Goal: Task Accomplishment & Management: Use online tool/utility

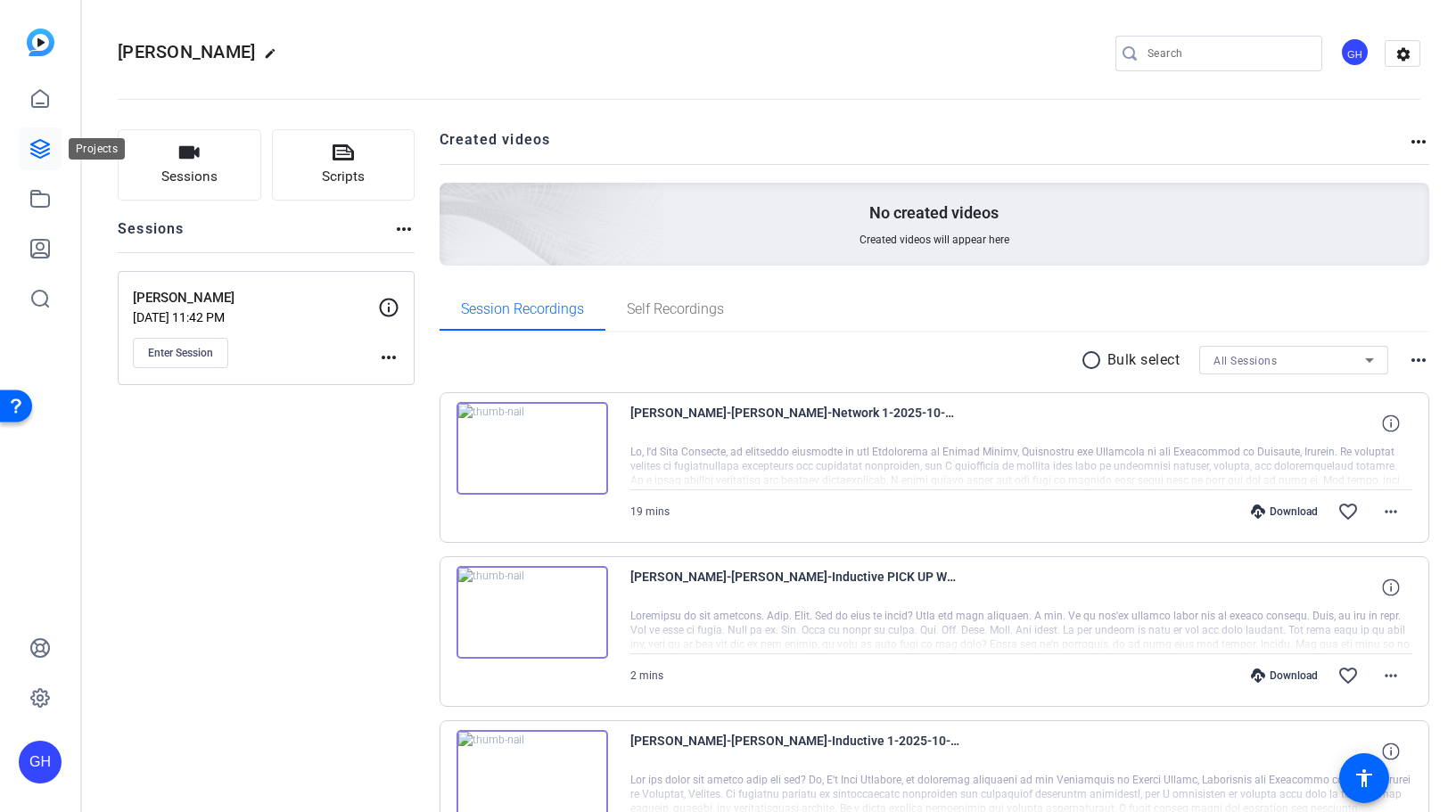
click at [43, 154] on icon at bounding box center [40, 148] width 21 height 21
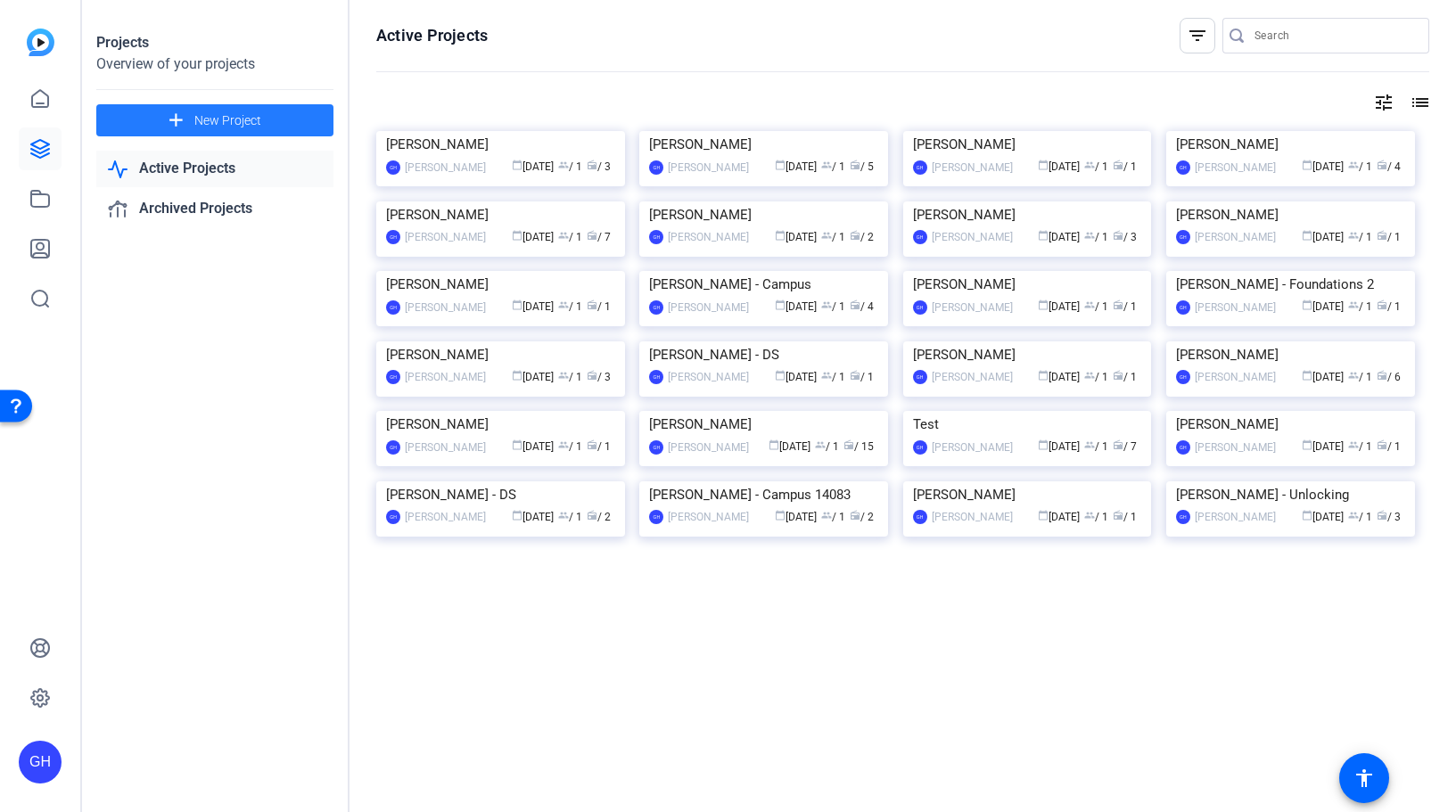
click at [207, 123] on span "New Project" at bounding box center [227, 120] width 67 height 18
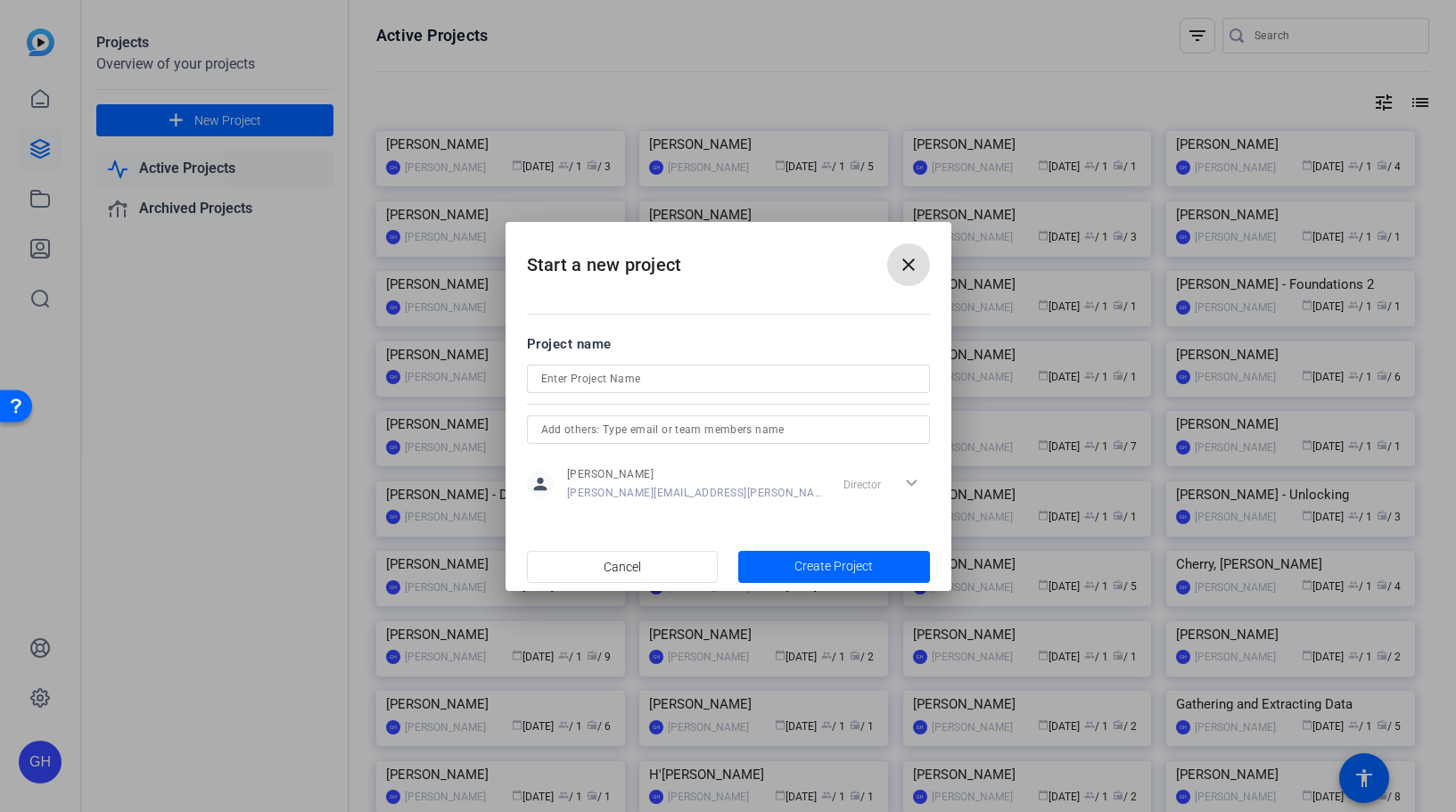
click at [650, 377] on input at bounding box center [729, 378] width 375 height 21
type input "[PERSON_NAME]"
click at [827, 564] on span "Create Project" at bounding box center [833, 566] width 79 height 18
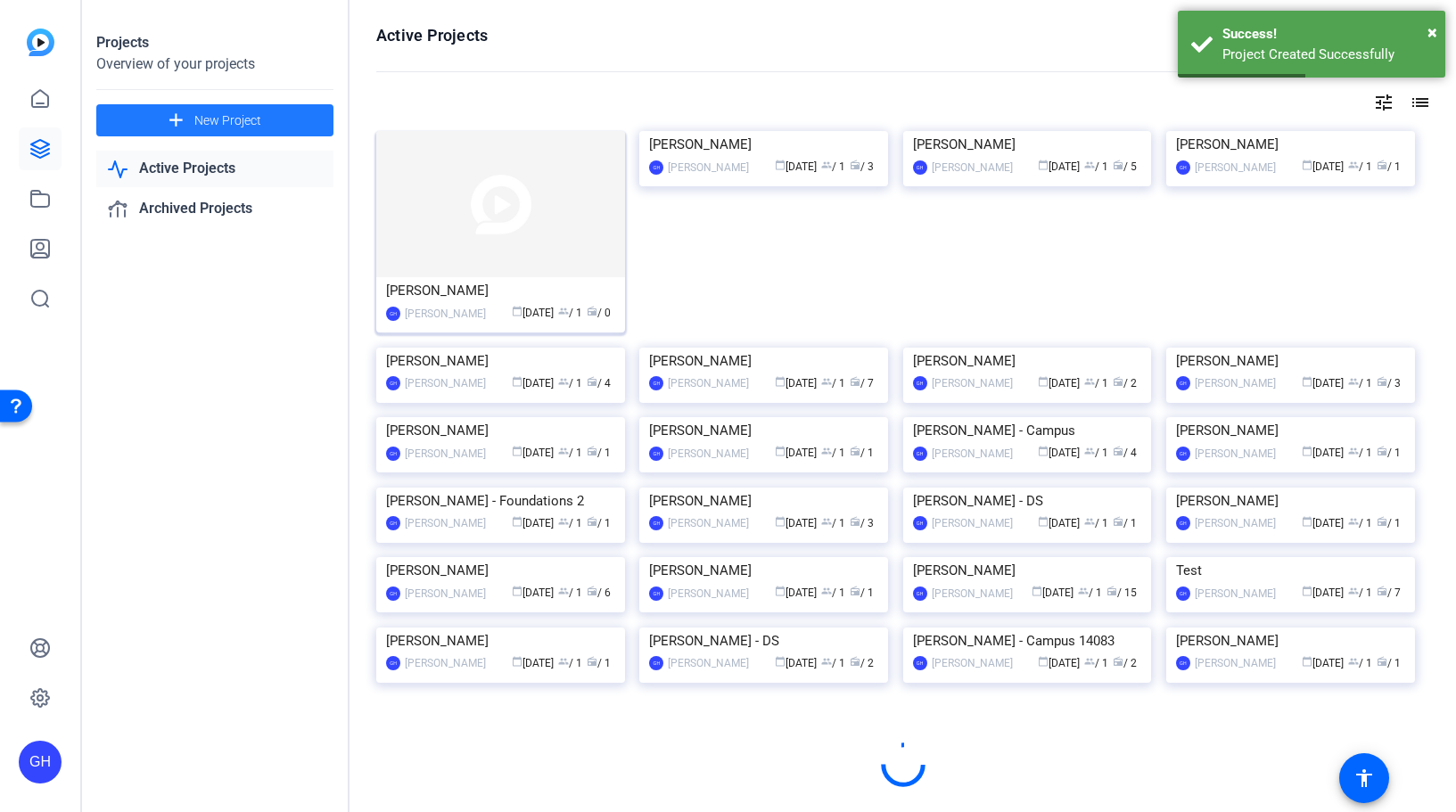
click at [487, 234] on img at bounding box center [501, 204] width 248 height 146
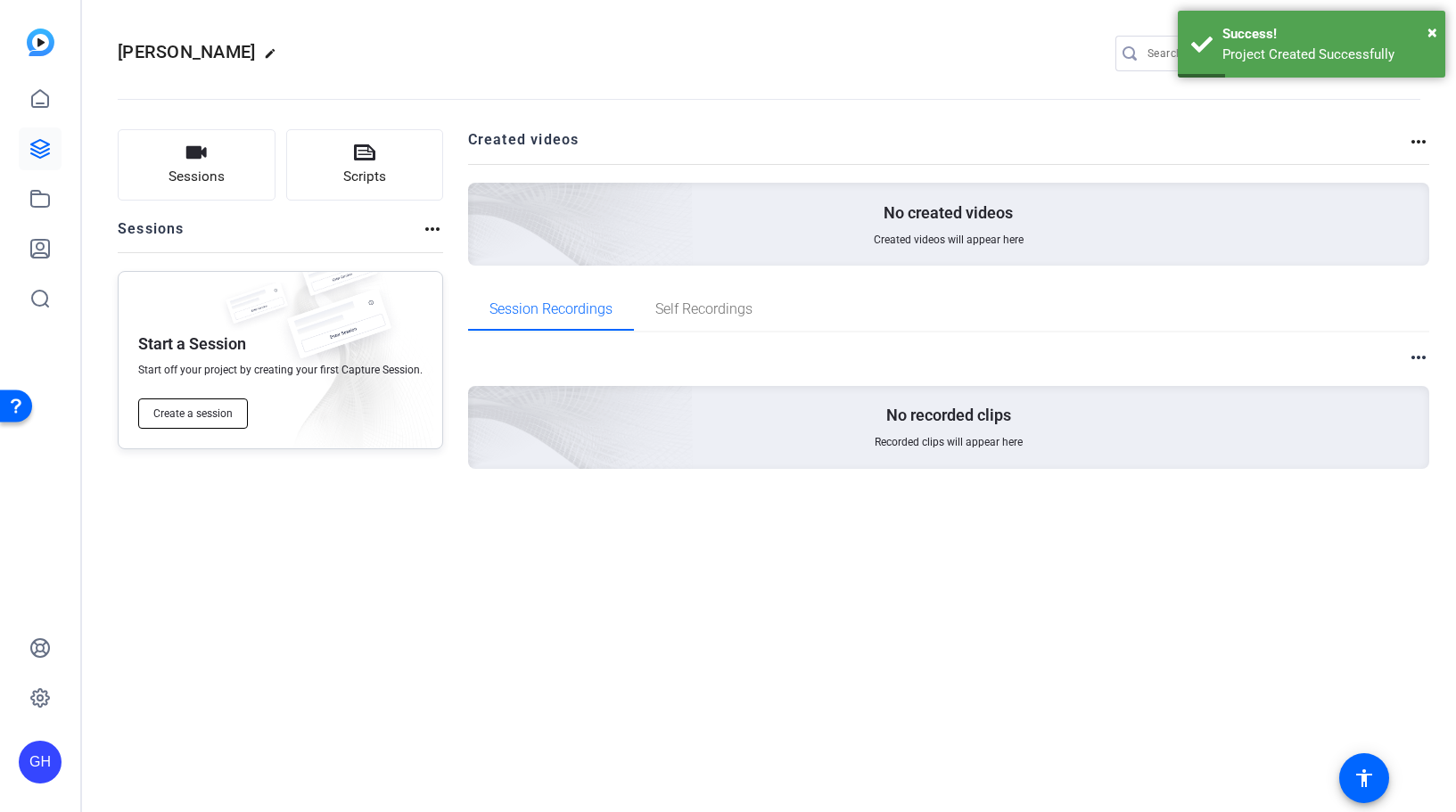
click at [201, 407] on span "Create a session" at bounding box center [193, 413] width 80 height 15
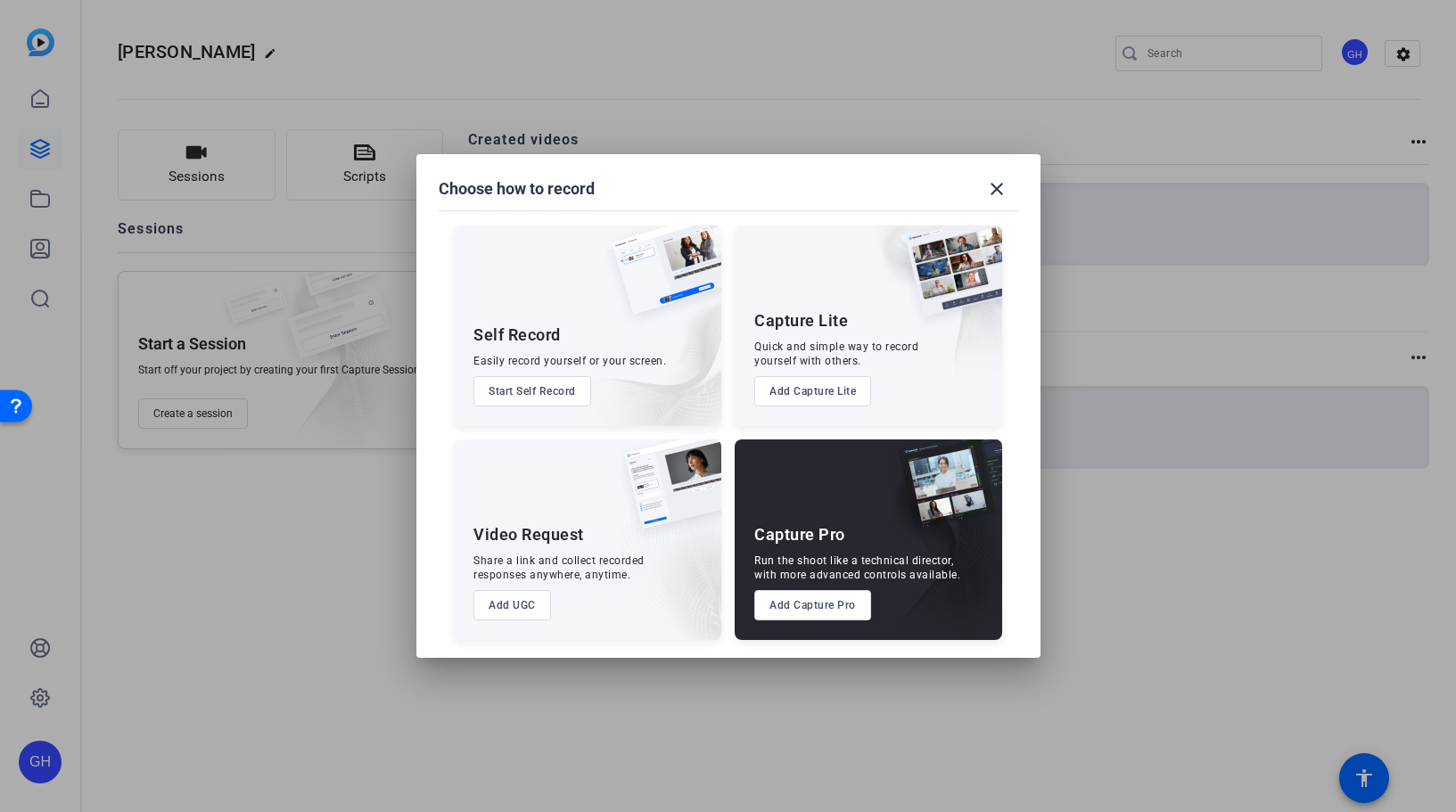
click at [835, 615] on button "Add Capture Pro" at bounding box center [812, 604] width 116 height 30
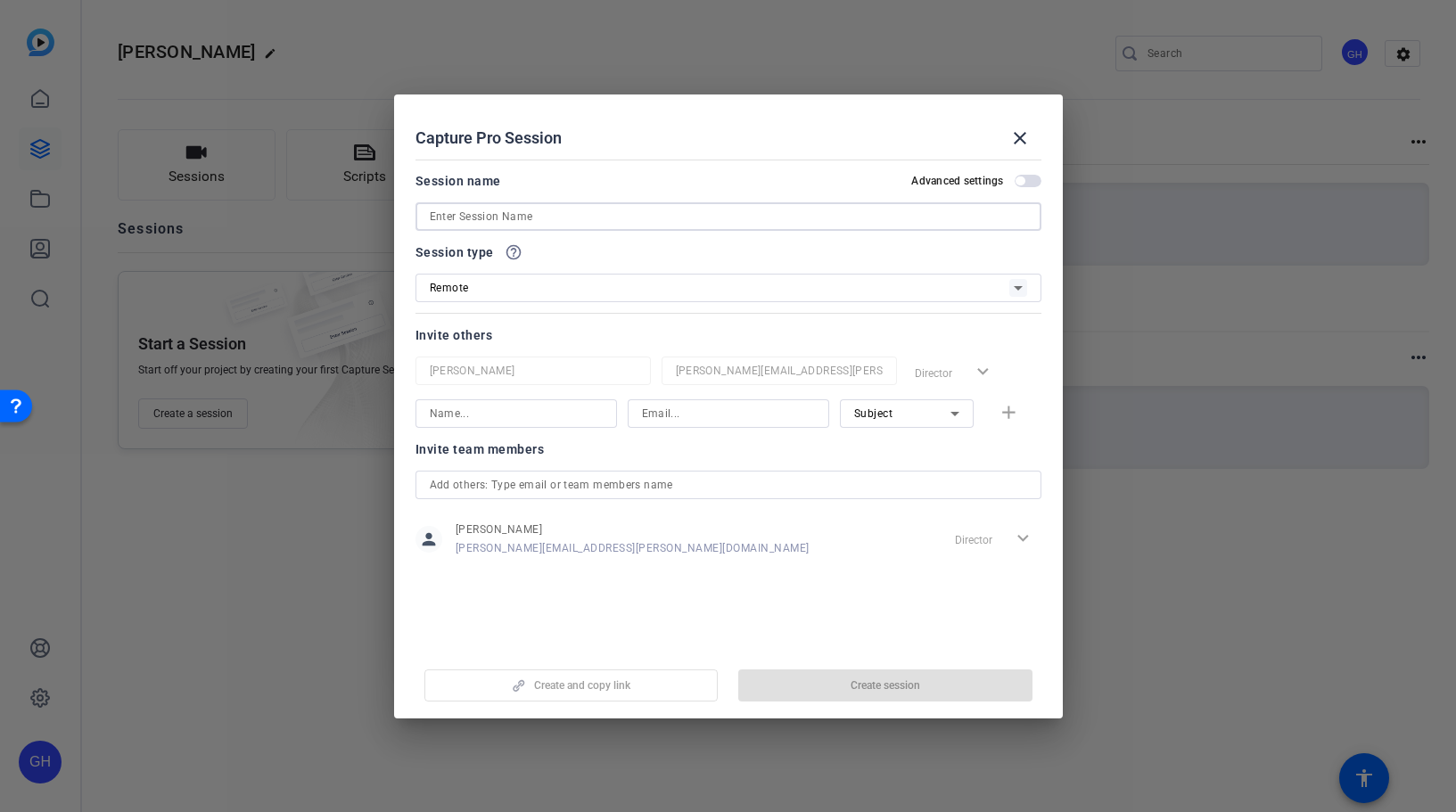
click at [510, 209] on input at bounding box center [728, 216] width 597 height 21
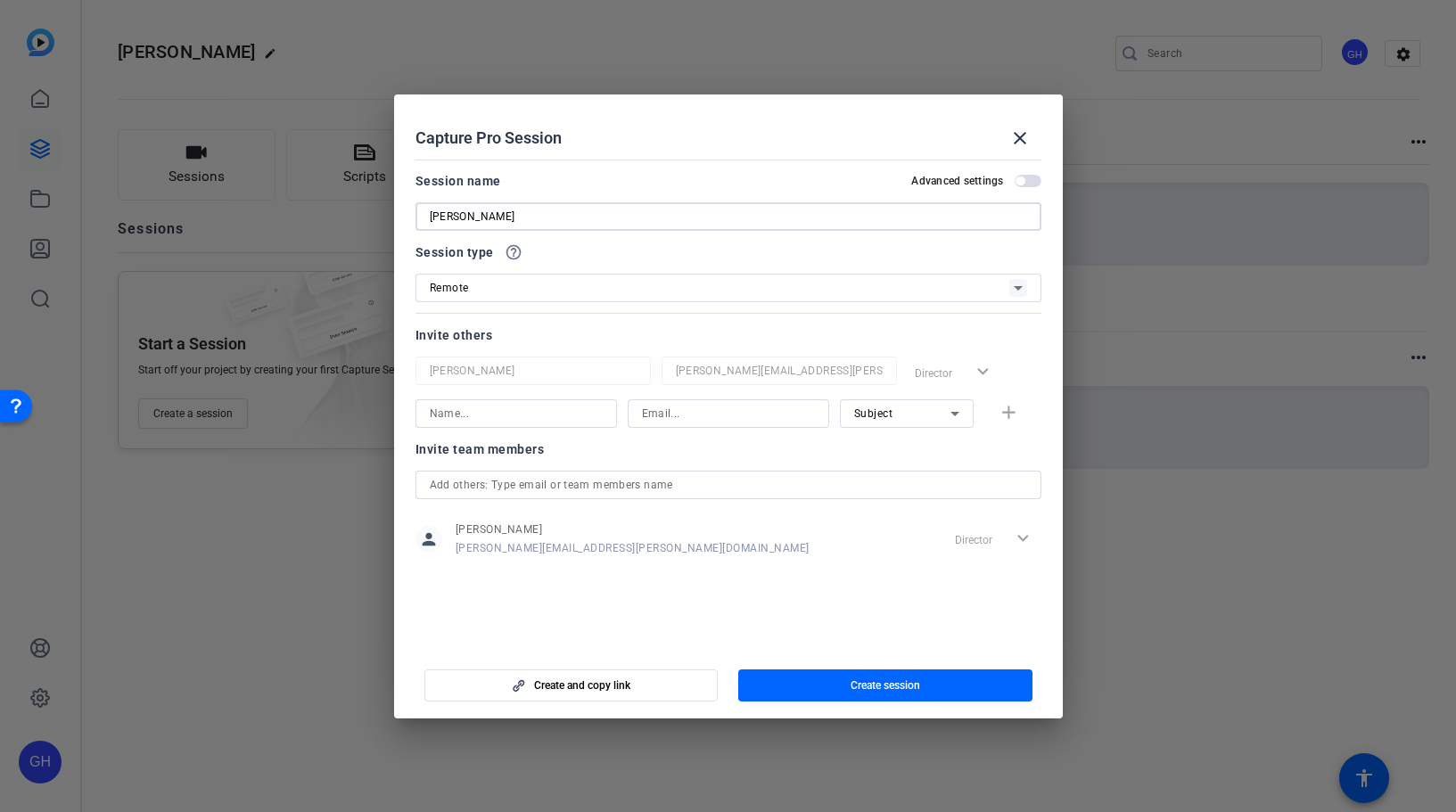
type input "[PERSON_NAME]"
click at [498, 417] on input at bounding box center [516, 413] width 173 height 21
type input "[PERSON_NAME]"
click at [740, 421] on input at bounding box center [728, 413] width 173 height 21
paste input "[PERSON_NAME][EMAIL_ADDRESS][DOMAIN_NAME]"
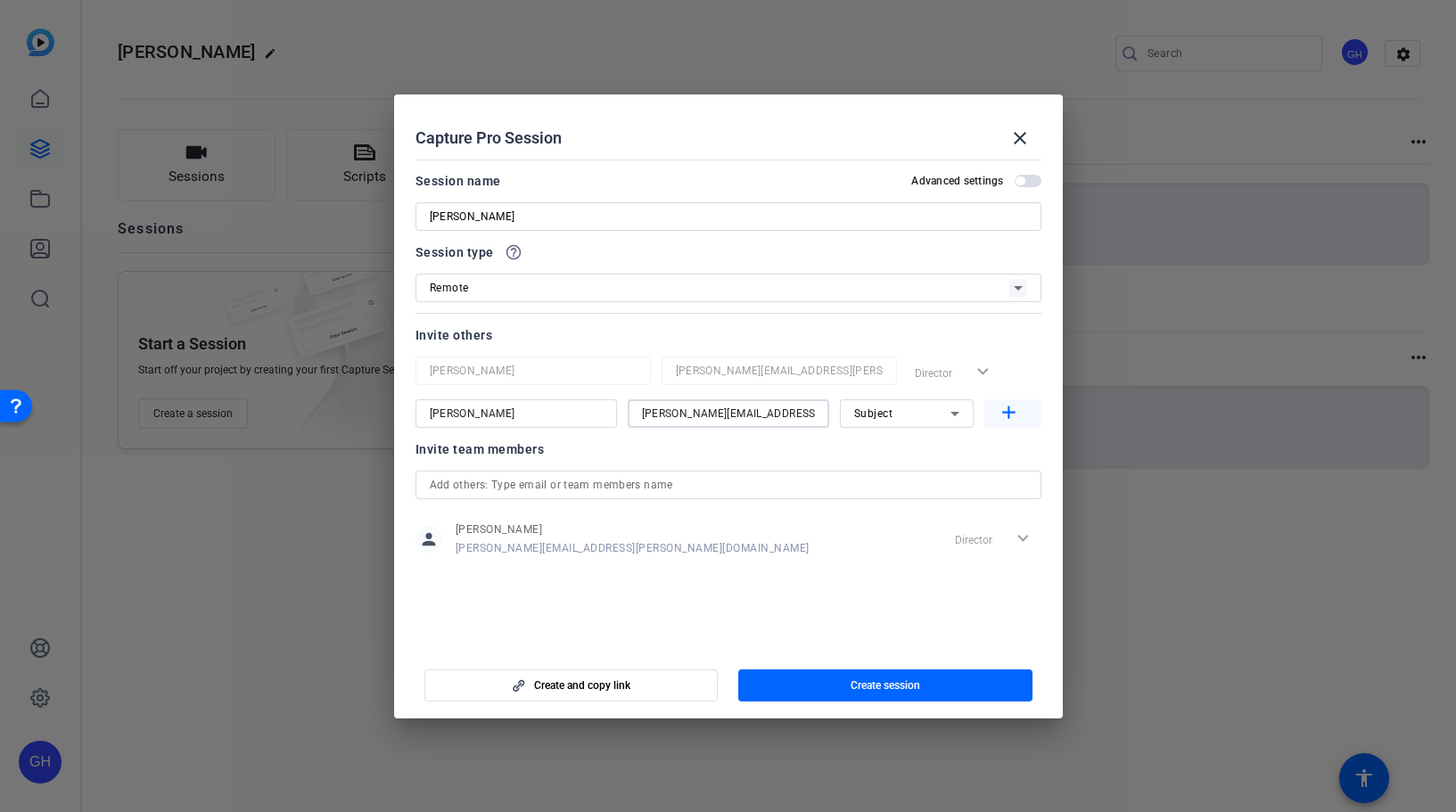
type input "[PERSON_NAME][EMAIL_ADDRESS][DOMAIN_NAME]"
click at [1017, 410] on mat-icon "add" at bounding box center [1009, 412] width 22 height 22
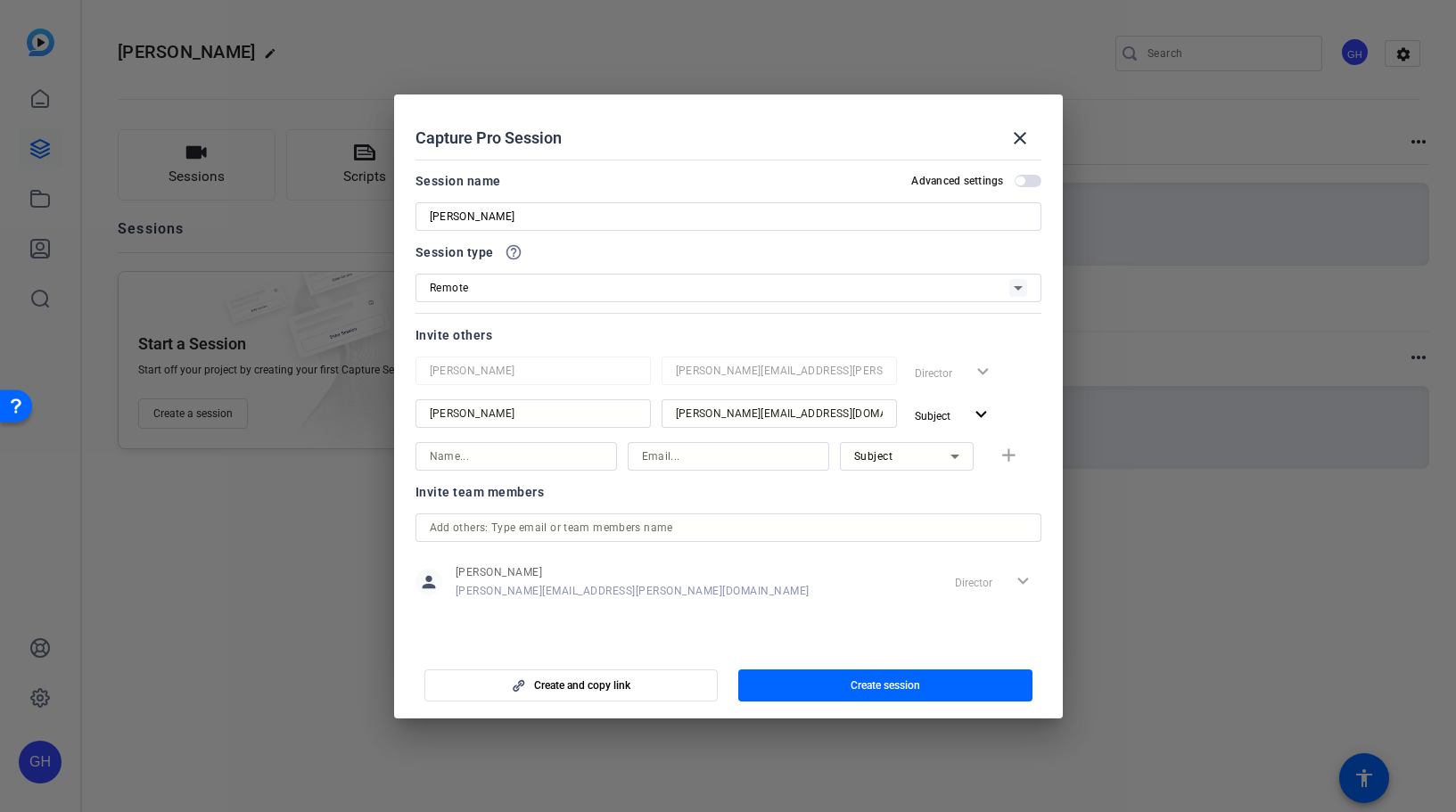
click at [540, 460] on input at bounding box center [516, 456] width 173 height 21
type input "[PERSON_NAME]"
click at [690, 451] on input at bounding box center [728, 456] width 173 height 21
paste input "[PERSON_NAME][EMAIL_ADDRESS][DOMAIN_NAME]"
type input "[PERSON_NAME][EMAIL_ADDRESS][DOMAIN_NAME]"
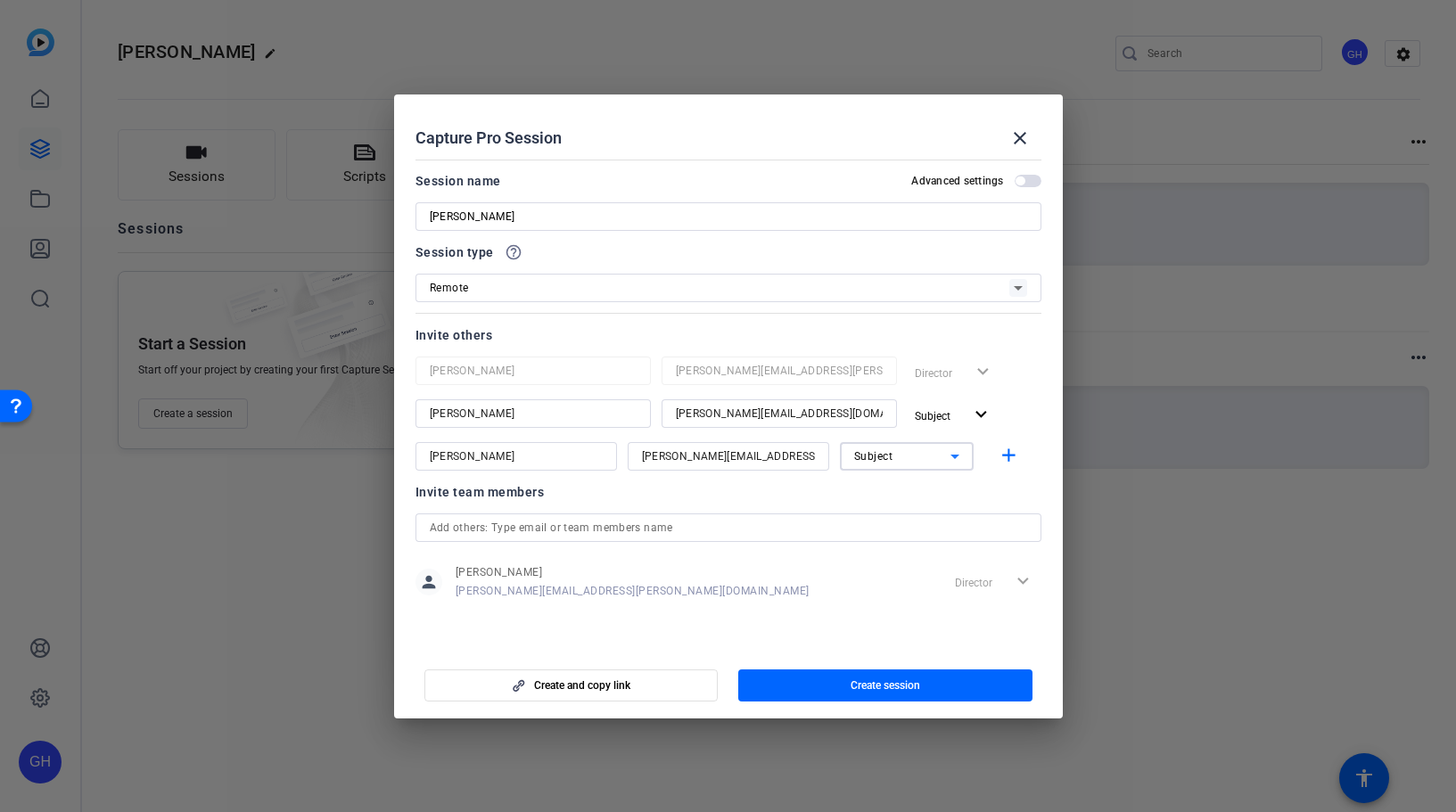
click at [893, 455] on div "Subject" at bounding box center [902, 455] width 96 height 22
click at [887, 490] on span "Collaborator" at bounding box center [886, 492] width 65 height 21
click at [895, 689] on span "Create session" at bounding box center [885, 685] width 70 height 15
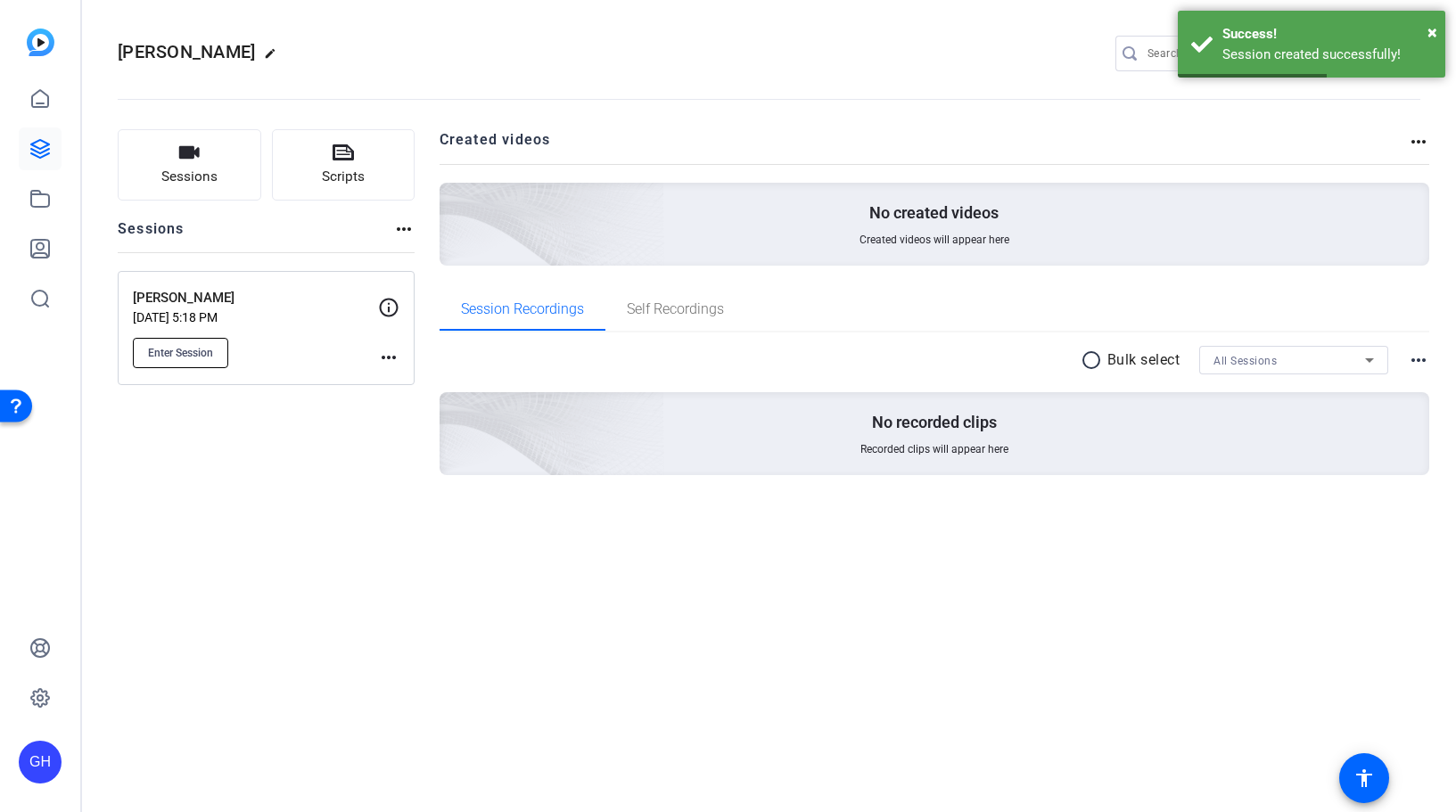
click at [180, 350] on span "Enter Session" at bounding box center [180, 352] width 65 height 15
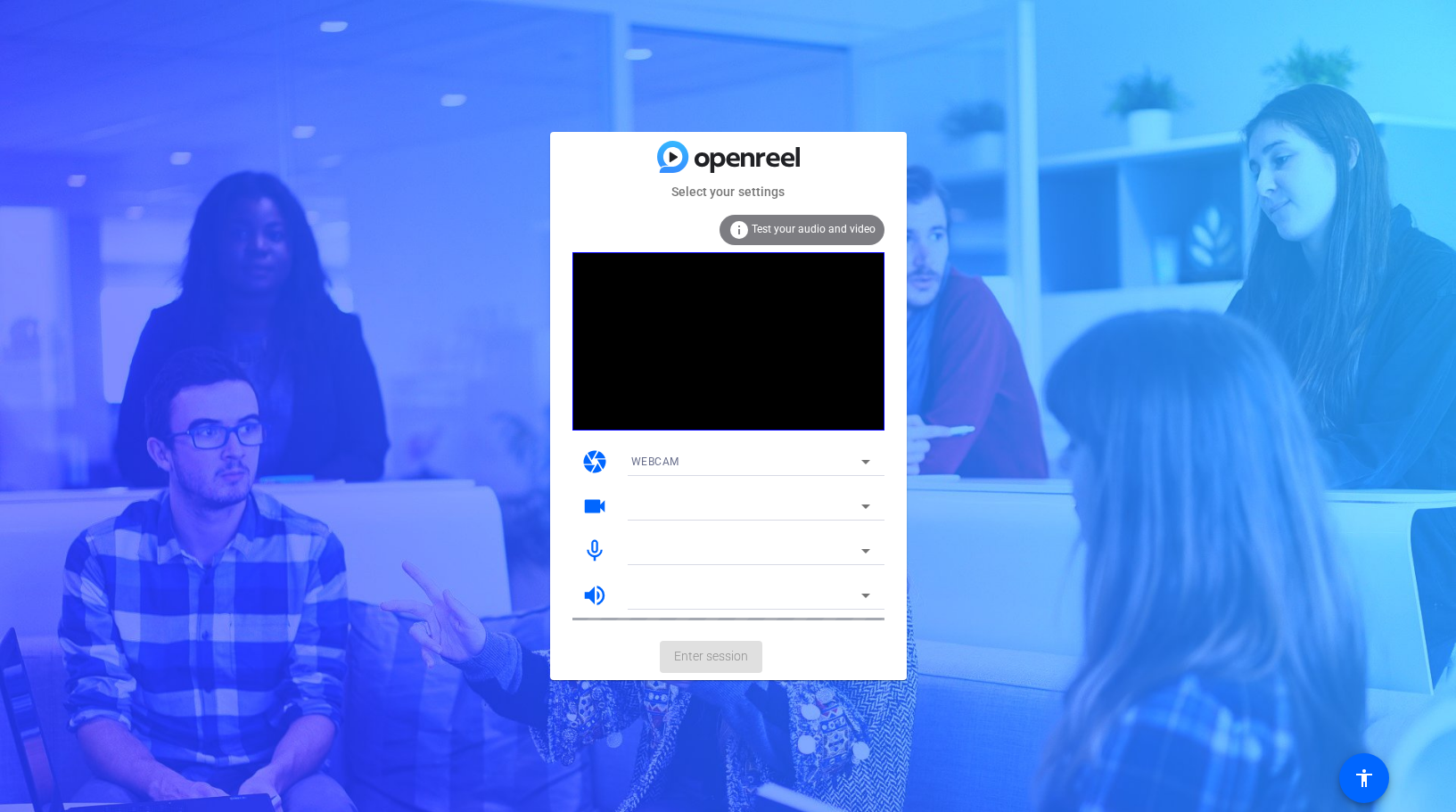
click at [720, 659] on mat-card-actions "Enter session" at bounding box center [728, 657] width 356 height 47
drag, startPoint x: 789, startPoint y: 652, endPoint x: 772, endPoint y: 652, distance: 17.0
click at [788, 652] on mat-card-actions "Enter session" at bounding box center [728, 657] width 356 height 47
click at [733, 654] on span "Enter session" at bounding box center [711, 656] width 74 height 18
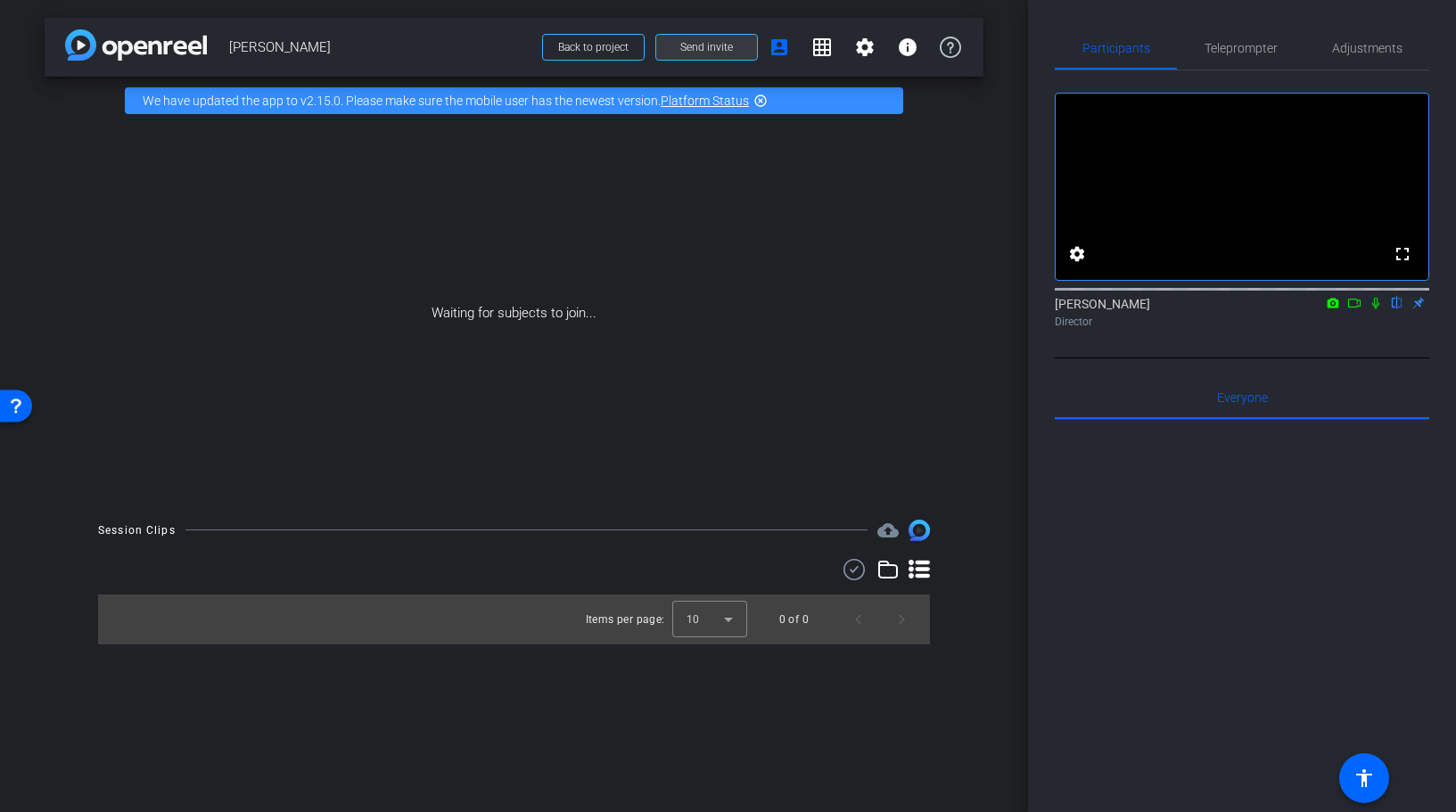
click at [707, 46] on span "Send invite" at bounding box center [707, 47] width 52 height 15
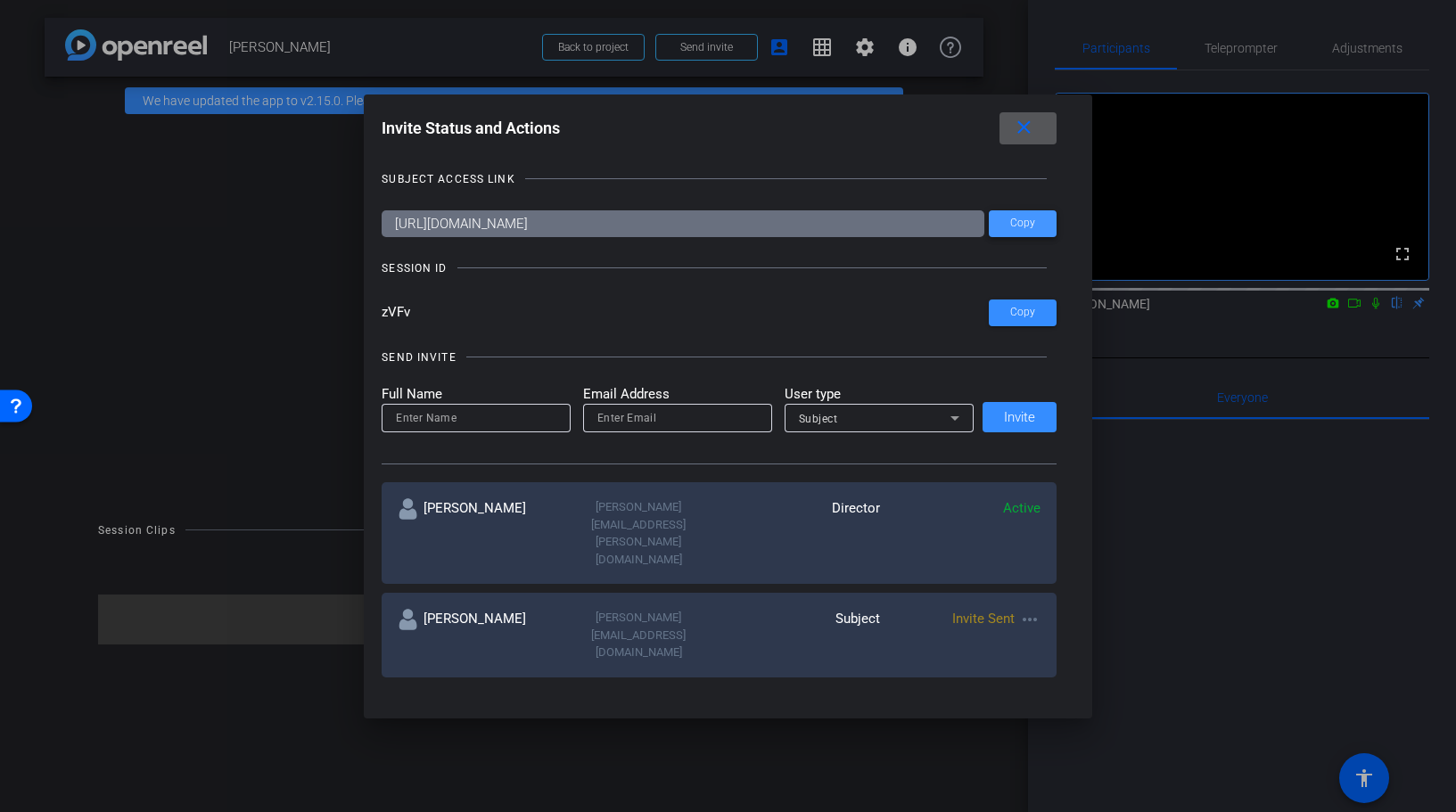
click at [1017, 221] on span "Copy" at bounding box center [1023, 223] width 25 height 14
click at [1018, 316] on span "Copy" at bounding box center [1023, 312] width 25 height 14
